Goal: Find specific page/section: Find specific page/section

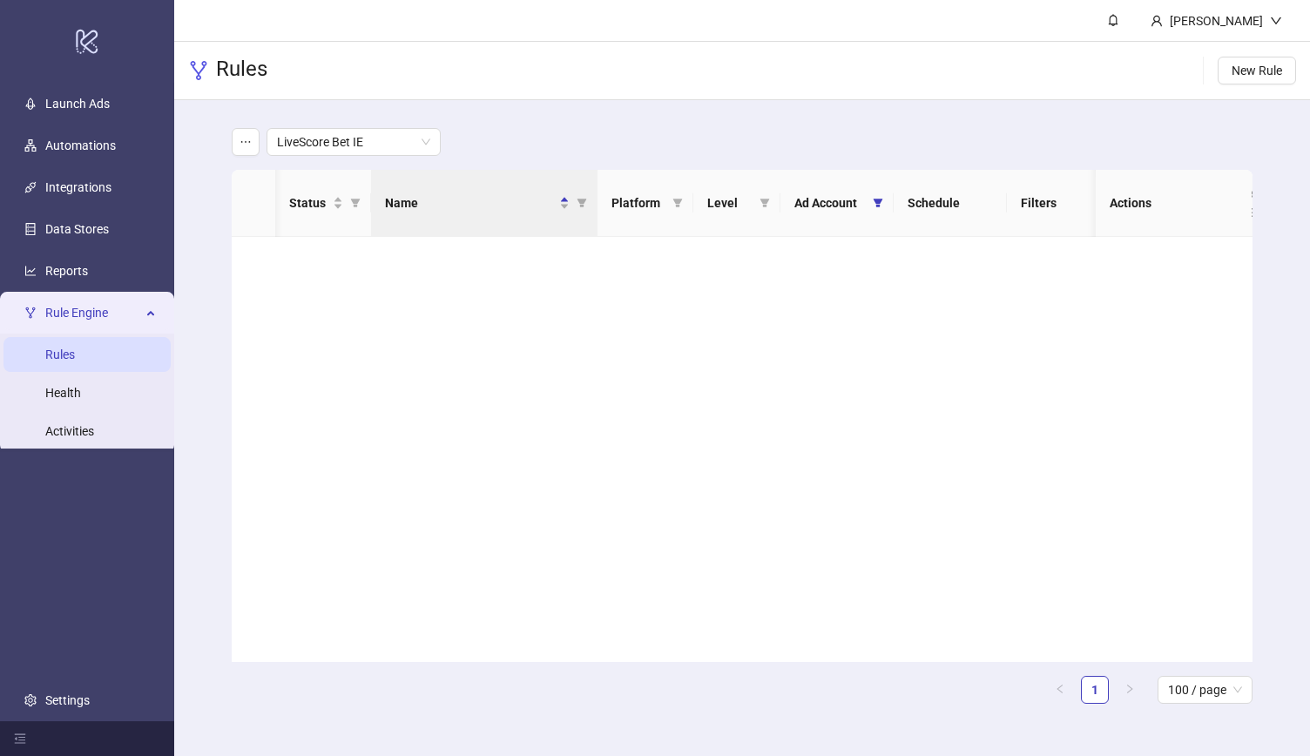
scroll to position [2371, 0]
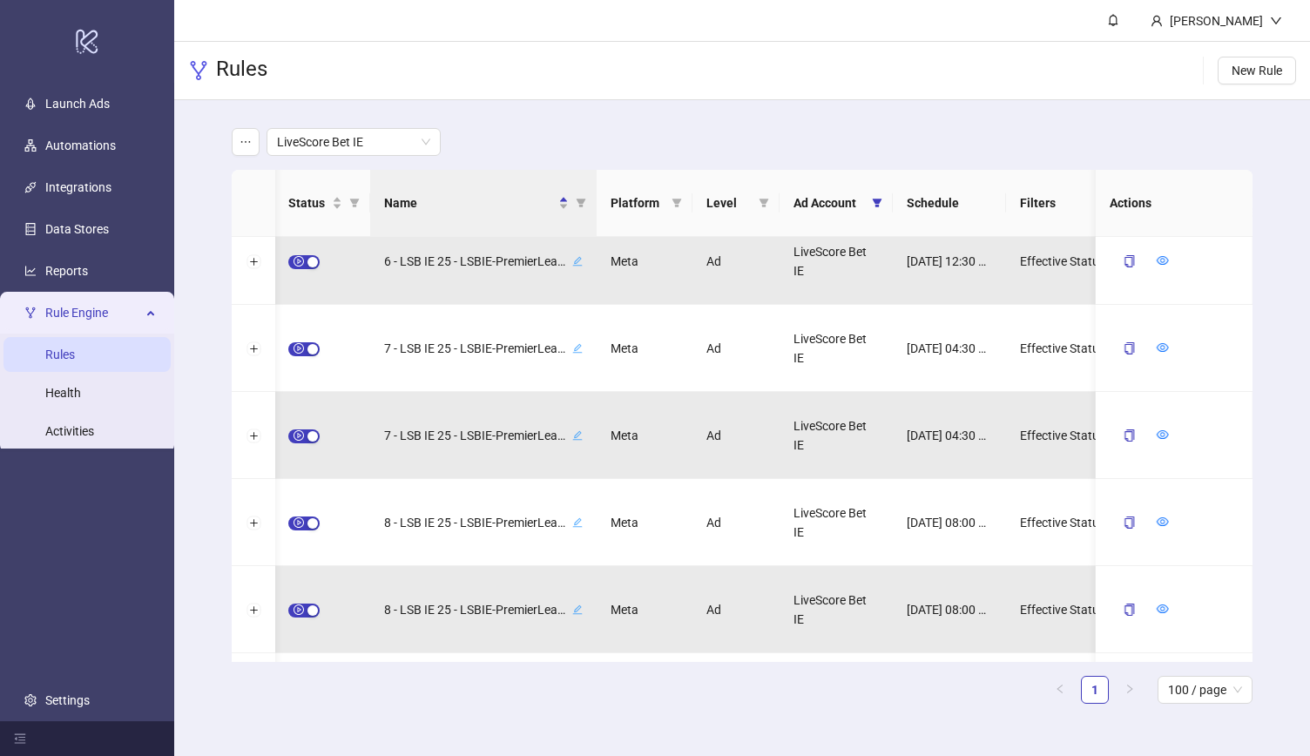
click at [190, 177] on div "LiveScore Bet IE Status Name Platform Level Ad Account Schedule Filters Is Eval…" at bounding box center [742, 423] width 1136 height 646
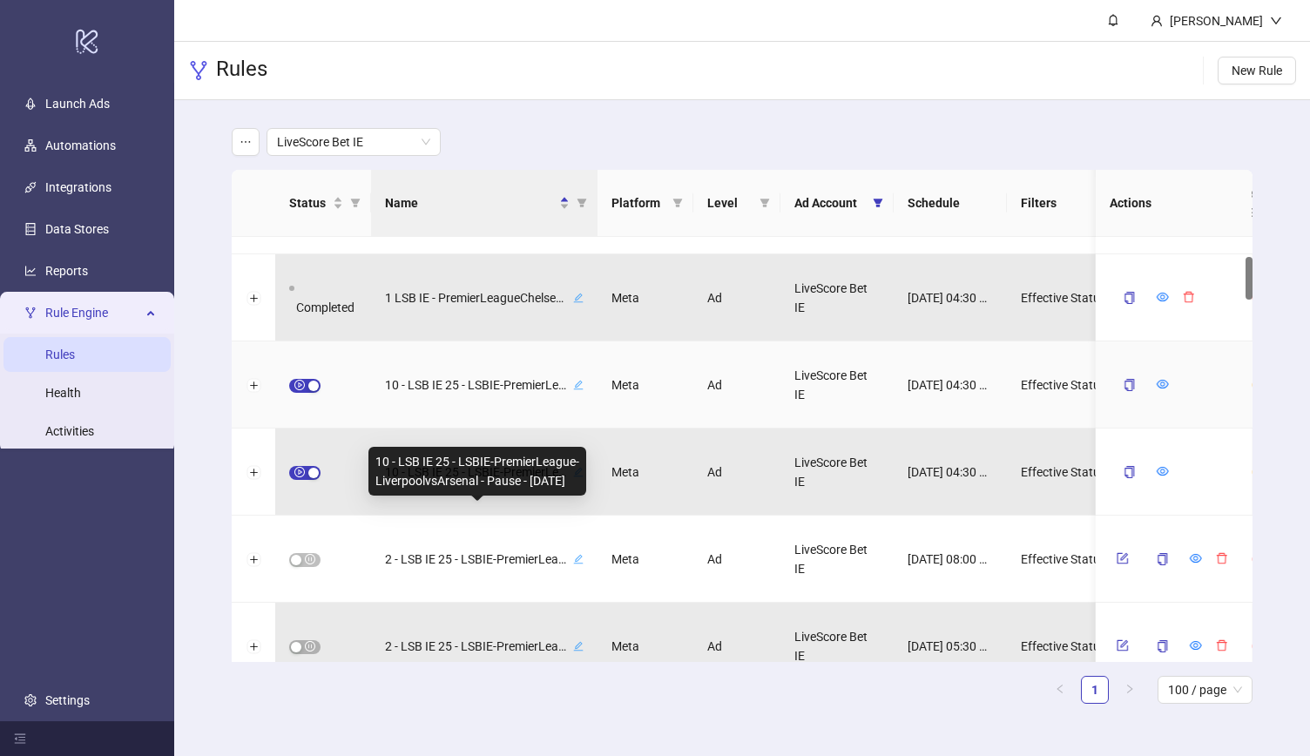
scroll to position [194, 0]
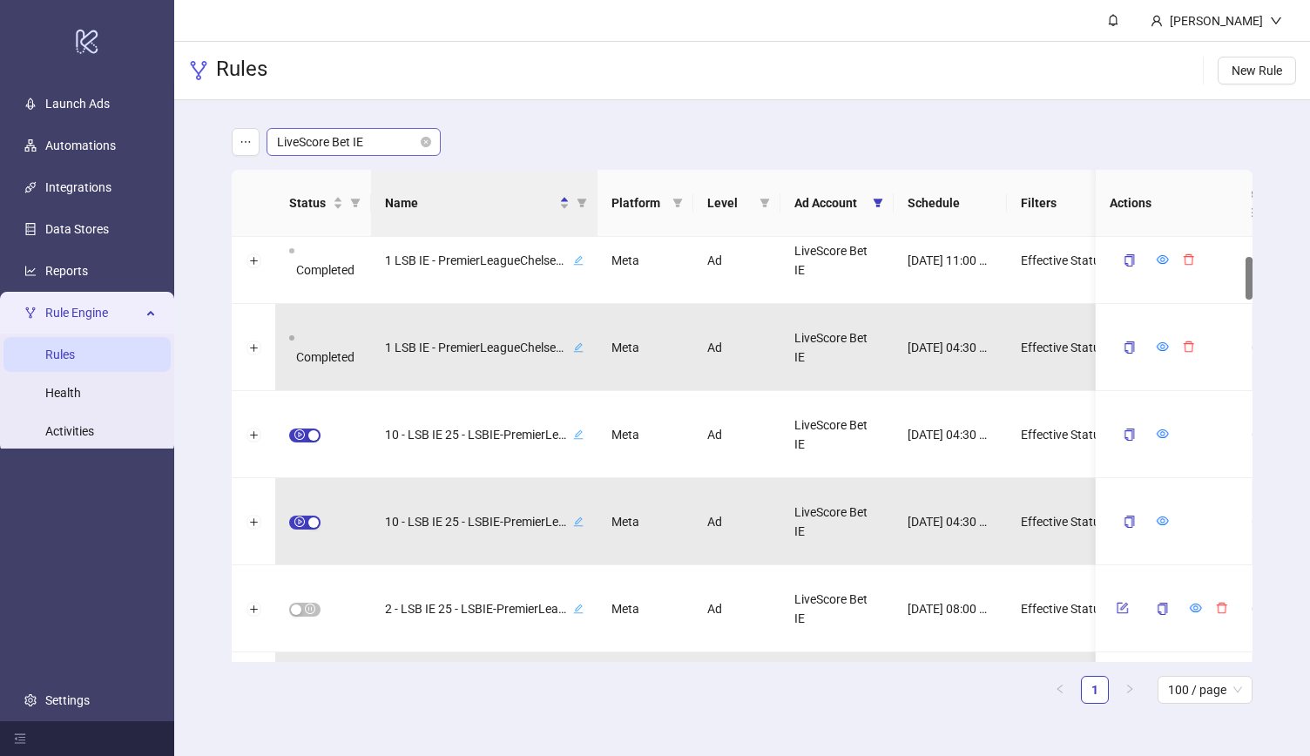
click at [386, 153] on span "LiveScore Bet IE" at bounding box center [353, 142] width 153 height 26
click at [383, 200] on div "LiveScore Bet UK" at bounding box center [354, 204] width 146 height 19
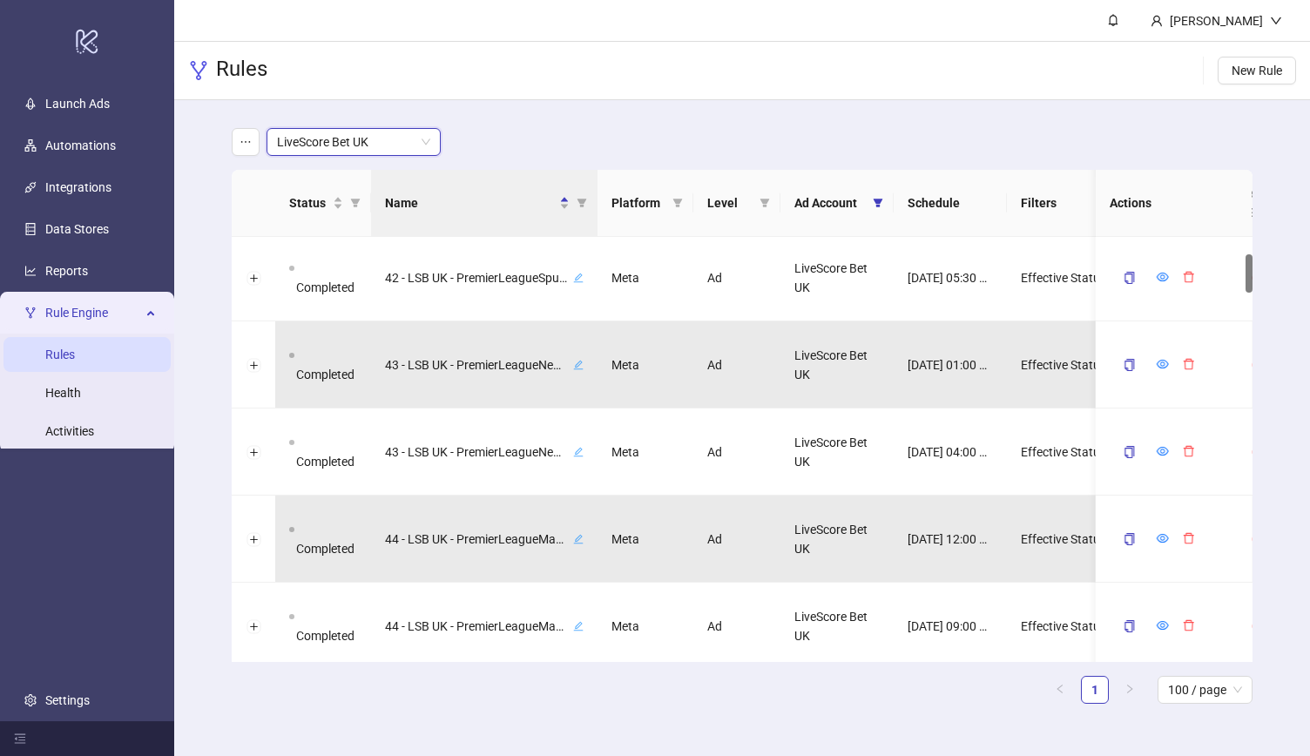
click at [542, 125] on main "LiveScore Bet UK LiveScore Bet UK Status Name Platform Level Ad Account Schedul…" at bounding box center [742, 423] width 1049 height 646
